Goal: Task Accomplishment & Management: Manage account settings

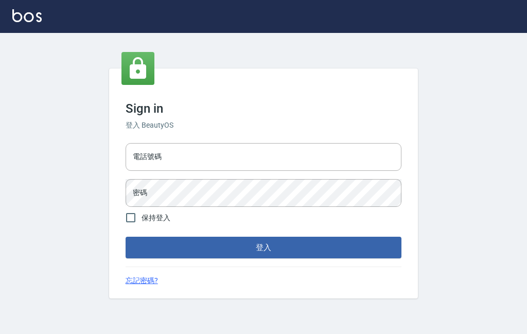
click at [363, 171] on input "電話號碼" at bounding box center [264, 157] width 276 height 28
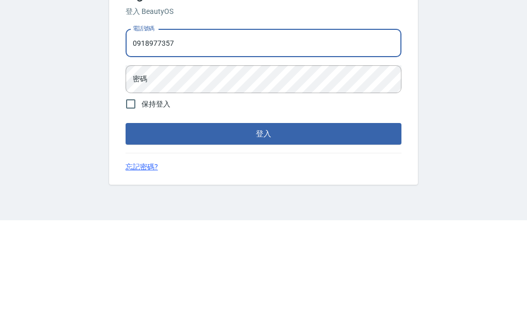
type input "0918977357"
click at [318, 139] on div "電話號碼 [PHONE_NUMBER] 電話號碼 密碼 密碼" at bounding box center [263, 175] width 284 height 72
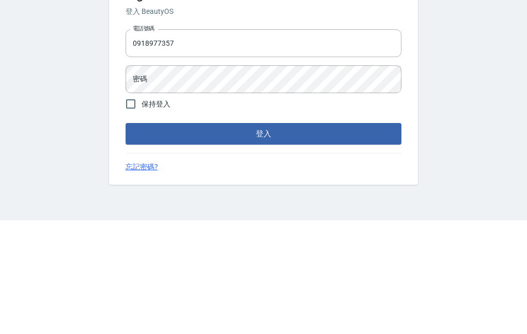
scroll to position [38, 0]
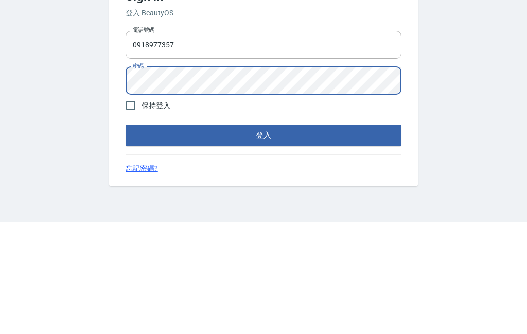
click at [334, 237] on button "登入" at bounding box center [264, 248] width 276 height 22
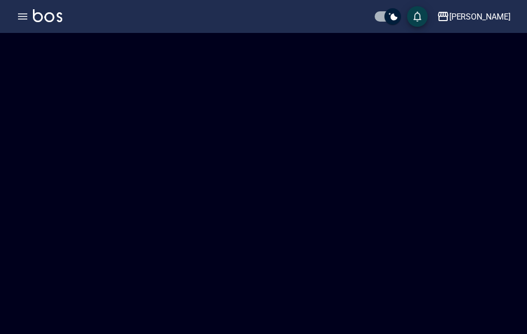
checkbox input "true"
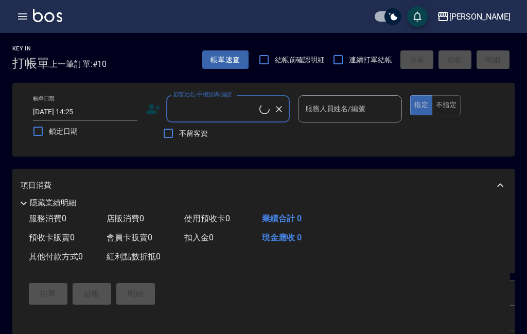
click at [21, 4] on div "[PERSON_NAME]出" at bounding box center [263, 16] width 527 height 33
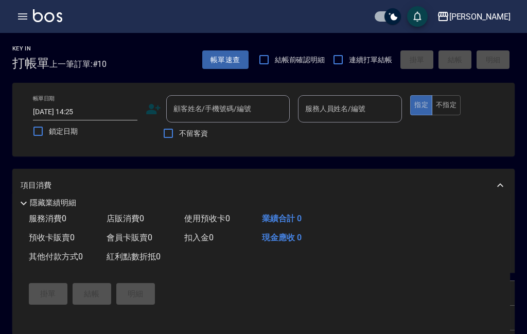
click at [26, 25] on button "button" at bounding box center [22, 16] width 21 height 21
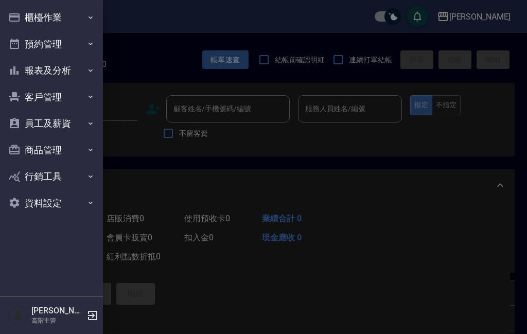
click at [47, 149] on button "商品管理" at bounding box center [51, 150] width 95 height 27
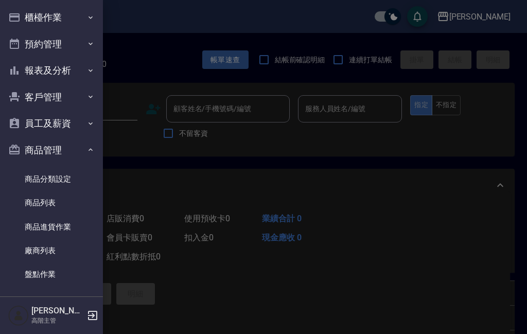
click at [41, 206] on link "商品列表" at bounding box center [51, 203] width 95 height 24
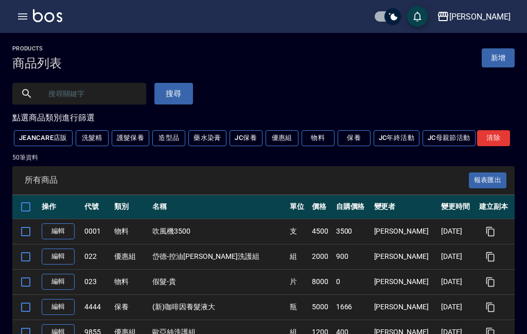
click at [58, 95] on input "text" at bounding box center [89, 94] width 97 height 28
type input "ㄧ"
type input "優"
click at [183, 91] on button "搜尋" at bounding box center [173, 94] width 39 height 22
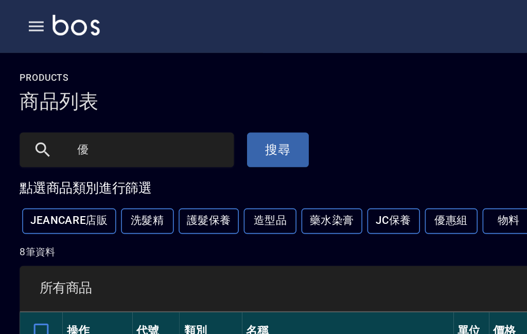
click at [162, 94] on button "搜尋" at bounding box center [173, 94] width 39 height 22
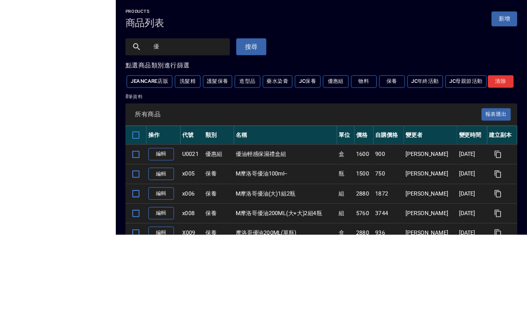
scroll to position [136, 0]
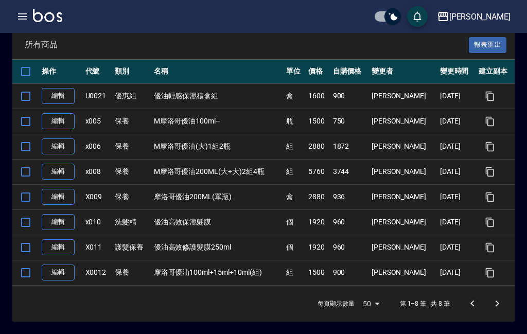
click at [62, 197] on link "編輯" at bounding box center [58, 197] width 33 height 16
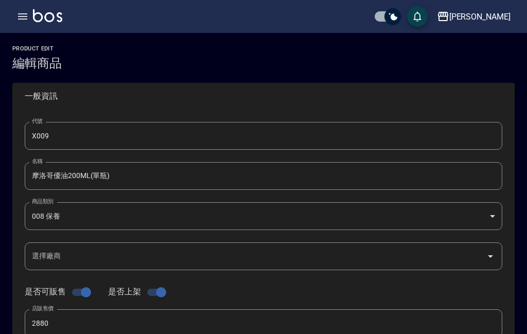
type input "X009"
type input "摩洛哥優油200ML(單瓶)"
type input "68a2cf8c-c0ed-4ce1-a5d0-294afcf3bd62"
type input "2880"
type input "936"
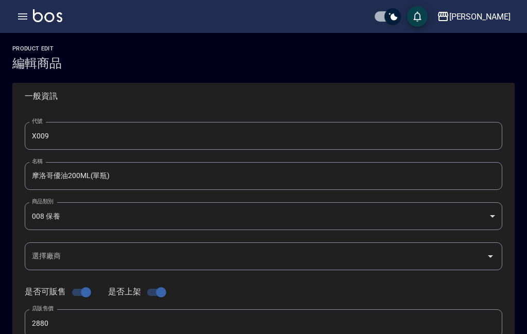
type input "936"
type input "盒"
type input "UNSET"
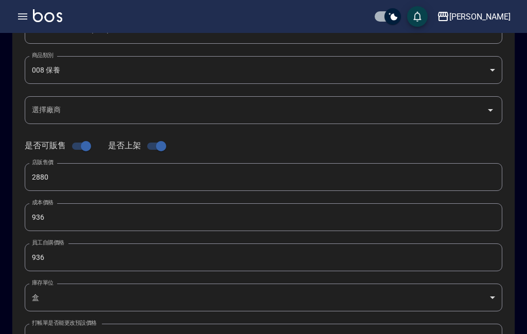
scroll to position [147, 0]
click at [210, 206] on input "936" at bounding box center [263, 217] width 477 height 28
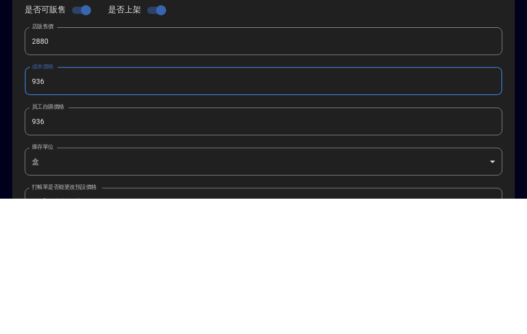
click at [328, 203] on input "936" at bounding box center [263, 217] width 477 height 28
type input "1600"
click at [290, 243] on input "936" at bounding box center [263, 257] width 477 height 28
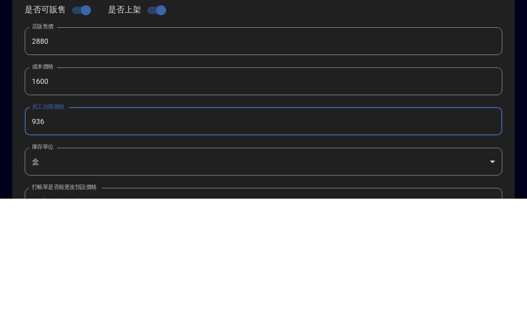
click at [58, 243] on input "936" at bounding box center [263, 257] width 477 height 28
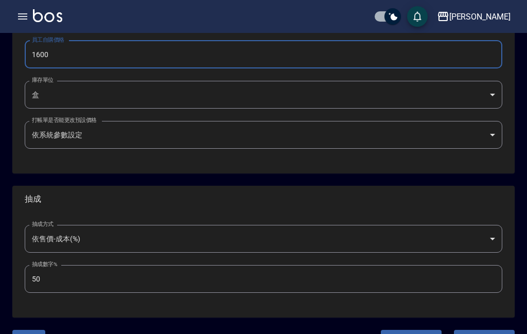
scroll to position [375, 0]
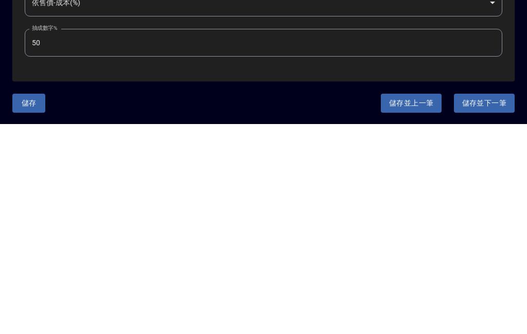
type input "1600"
click at [28, 304] on button "儲存" at bounding box center [28, 313] width 33 height 19
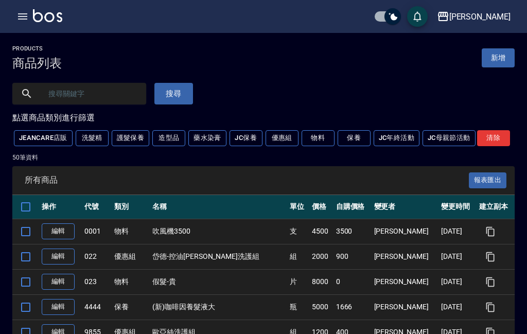
click at [92, 96] on input "text" at bounding box center [89, 94] width 97 height 28
type input "ㄌ"
click at [178, 97] on button "搜尋" at bounding box center [173, 94] width 39 height 22
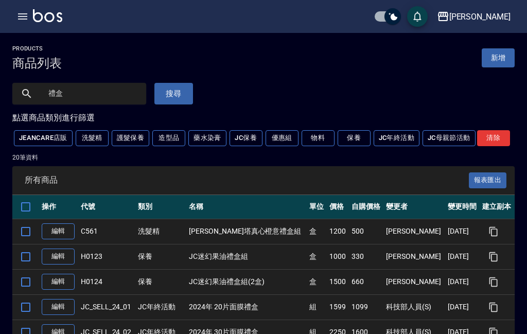
click at [103, 95] on input "禮盒" at bounding box center [89, 94] width 97 height 28
type input "禮"
type input "博"
type input "鉑"
click at [172, 93] on button "搜尋" at bounding box center [173, 94] width 39 height 22
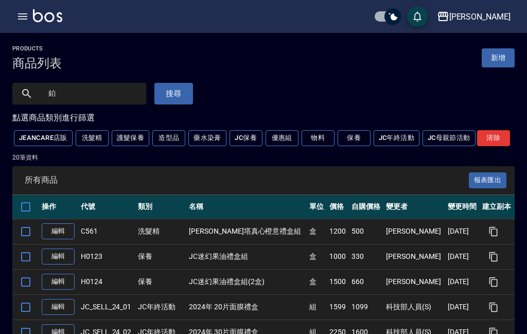
click at [171, 93] on button "搜尋" at bounding box center [173, 94] width 39 height 22
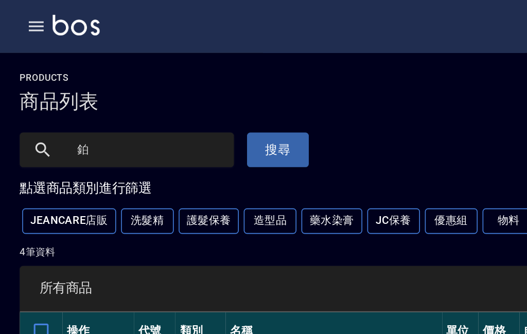
click at [161, 93] on button "搜尋" at bounding box center [173, 94] width 39 height 22
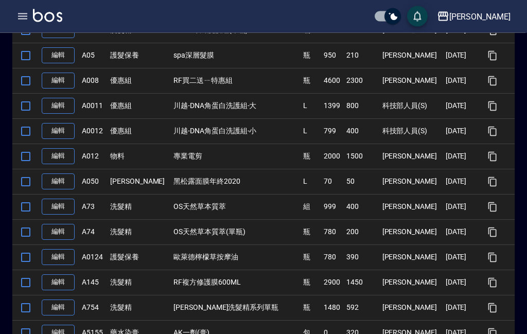
scroll to position [464, 0]
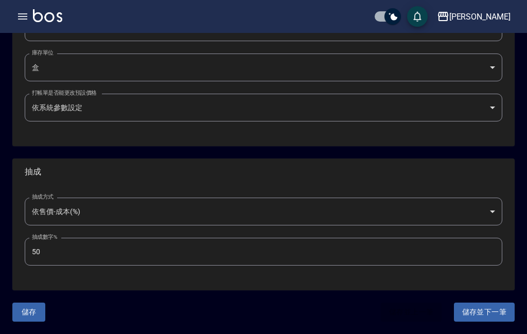
type input "X009"
type input "摩洛哥優油200ML(單瓶)"
type input "68a2cf8c-c0ed-4ce1-a5d0-294afcf3bd62"
type input "2880"
type input "1600"
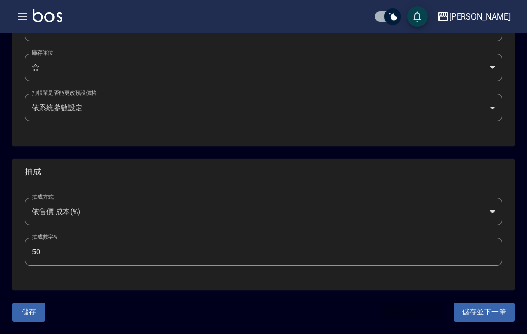
type input "1600"
type input "盒"
type input "UNSET"
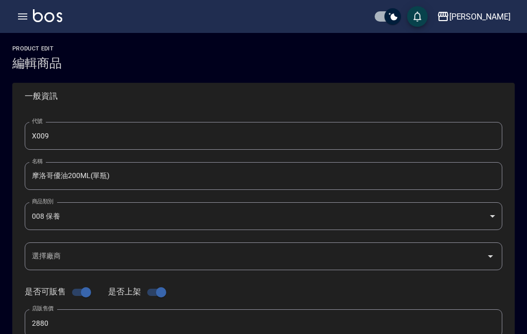
click at [23, 16] on icon "button" at bounding box center [22, 16] width 9 height 6
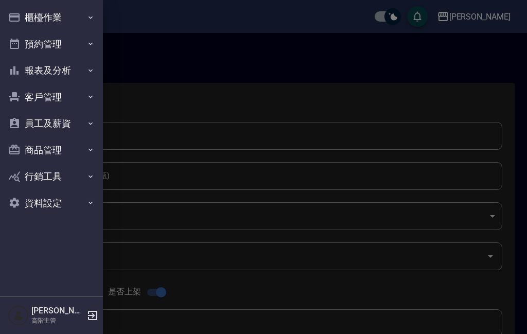
click at [92, 320] on icon "button" at bounding box center [92, 315] width 9 height 9
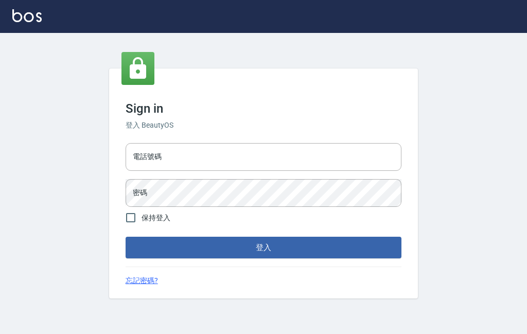
click at [351, 171] on input "電話號碼" at bounding box center [264, 157] width 276 height 28
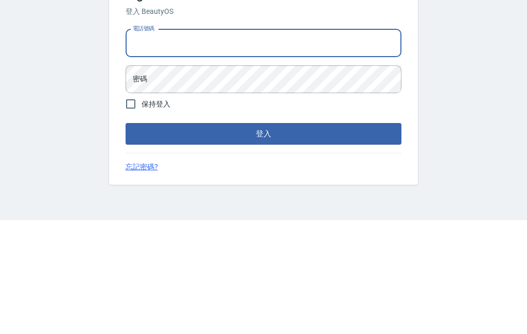
click at [319, 143] on input "電話號碼" at bounding box center [264, 157] width 276 height 28
click at [307, 143] on input "電話號碼" at bounding box center [264, 157] width 276 height 28
click at [290, 140] on form "電話號碼 電話號碼 密碼 密碼 保持登入 登入" at bounding box center [264, 199] width 276 height 120
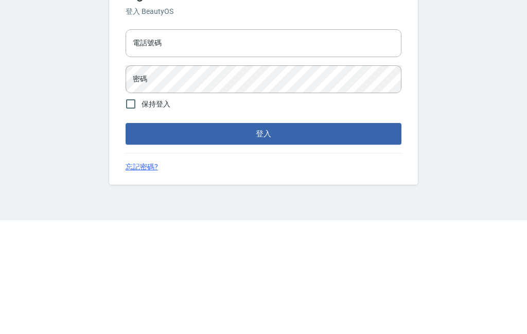
scroll to position [38, 0]
